Goal: Information Seeking & Learning: Compare options

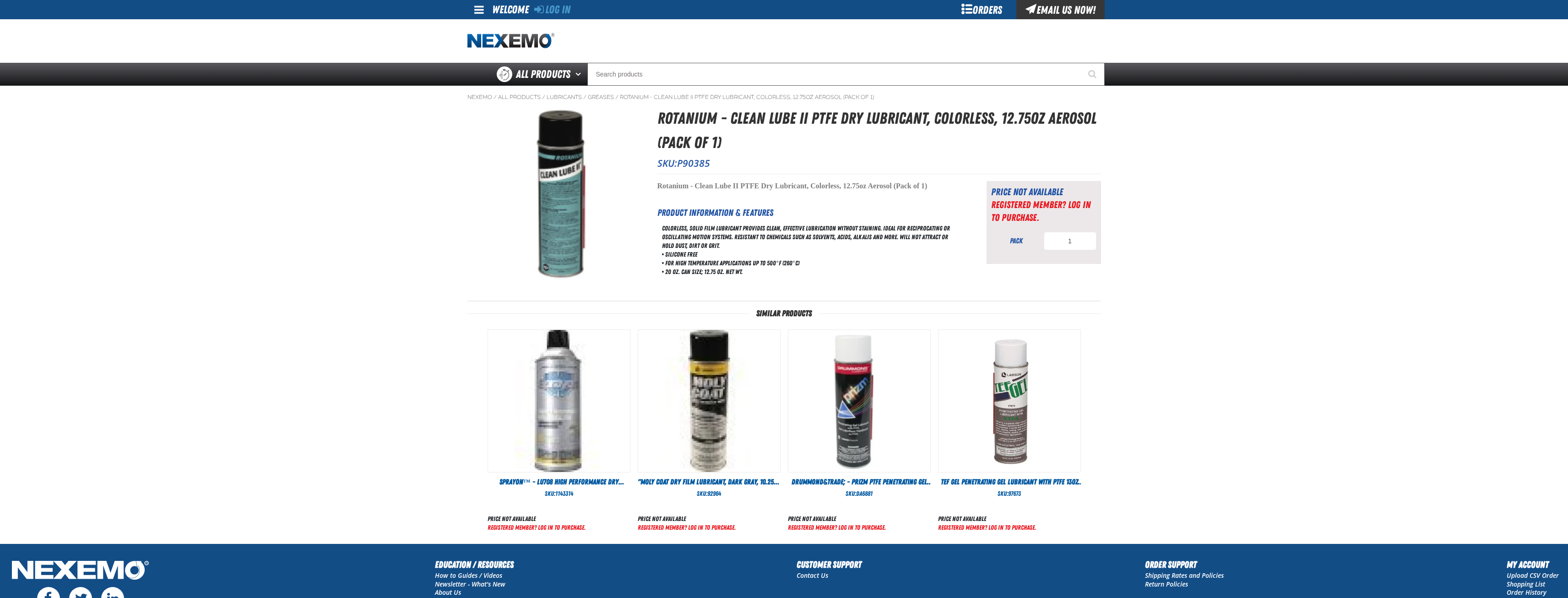
click at [563, 228] on img at bounding box center [554, 192] width 119 height 173
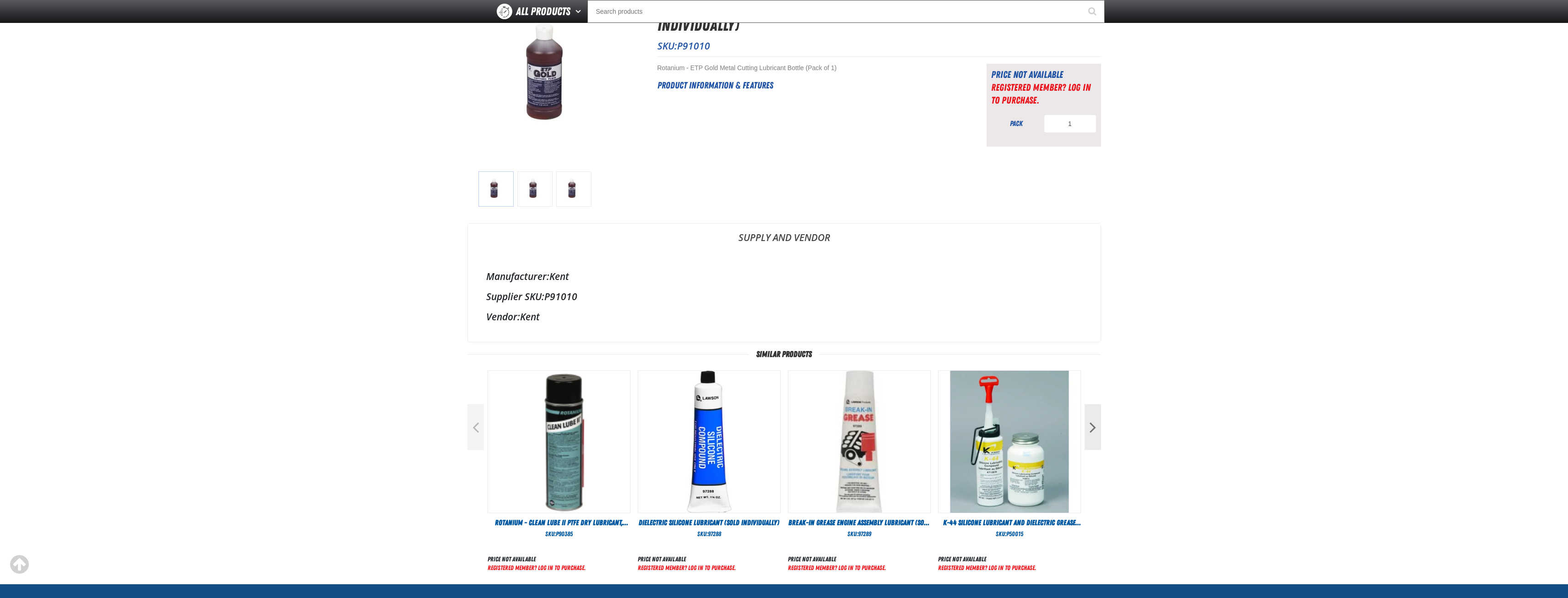
scroll to position [138, 0]
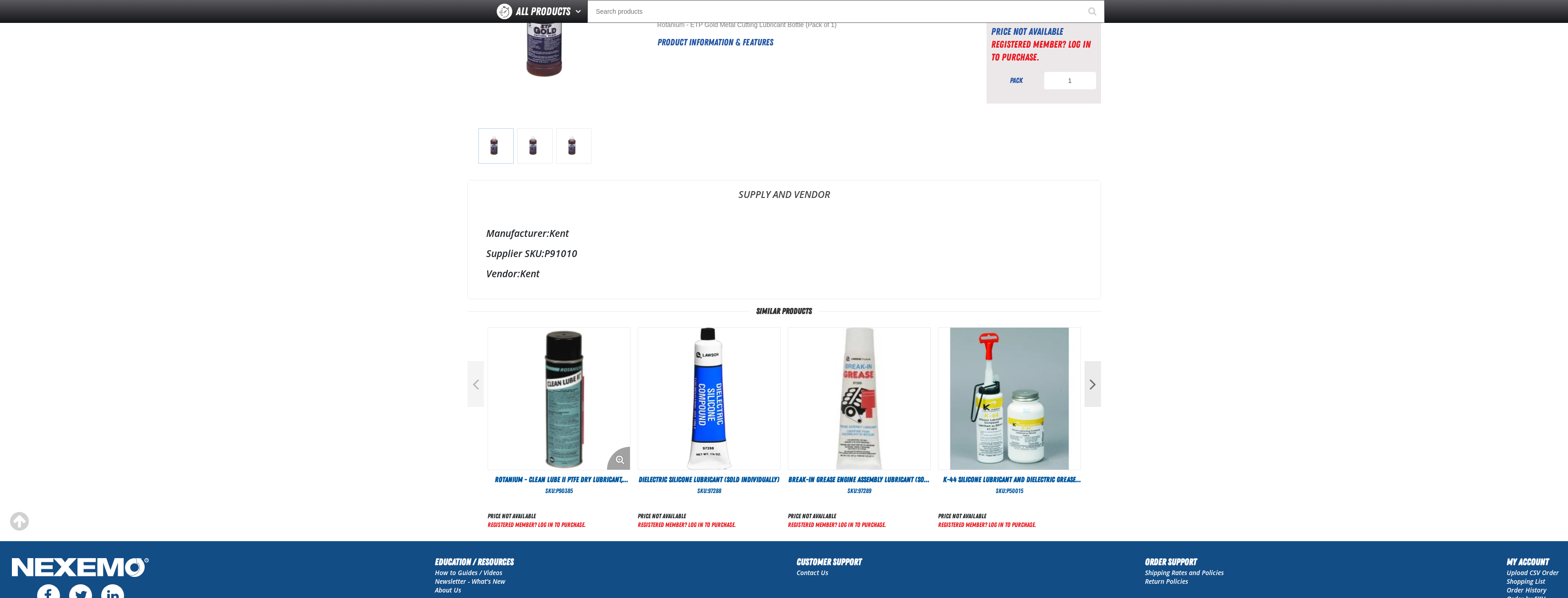
click at [564, 412] on img "View Details of the Rotanium - Clean Lube II PTFE Dry Lubricant, Colorless, 12.…" at bounding box center [559, 398] width 142 height 142
